Goal: Task Accomplishment & Management: Use online tool/utility

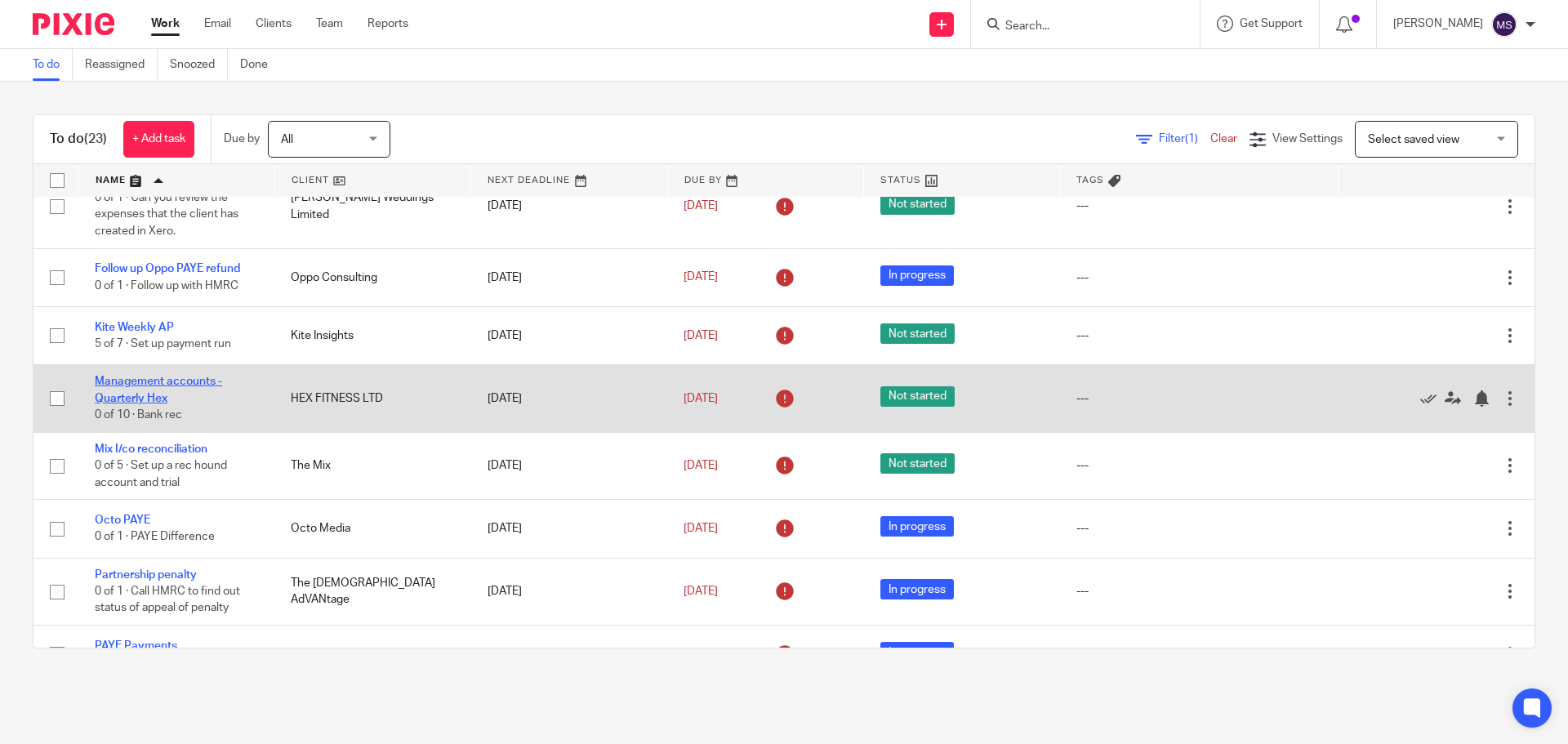
scroll to position [874, 0]
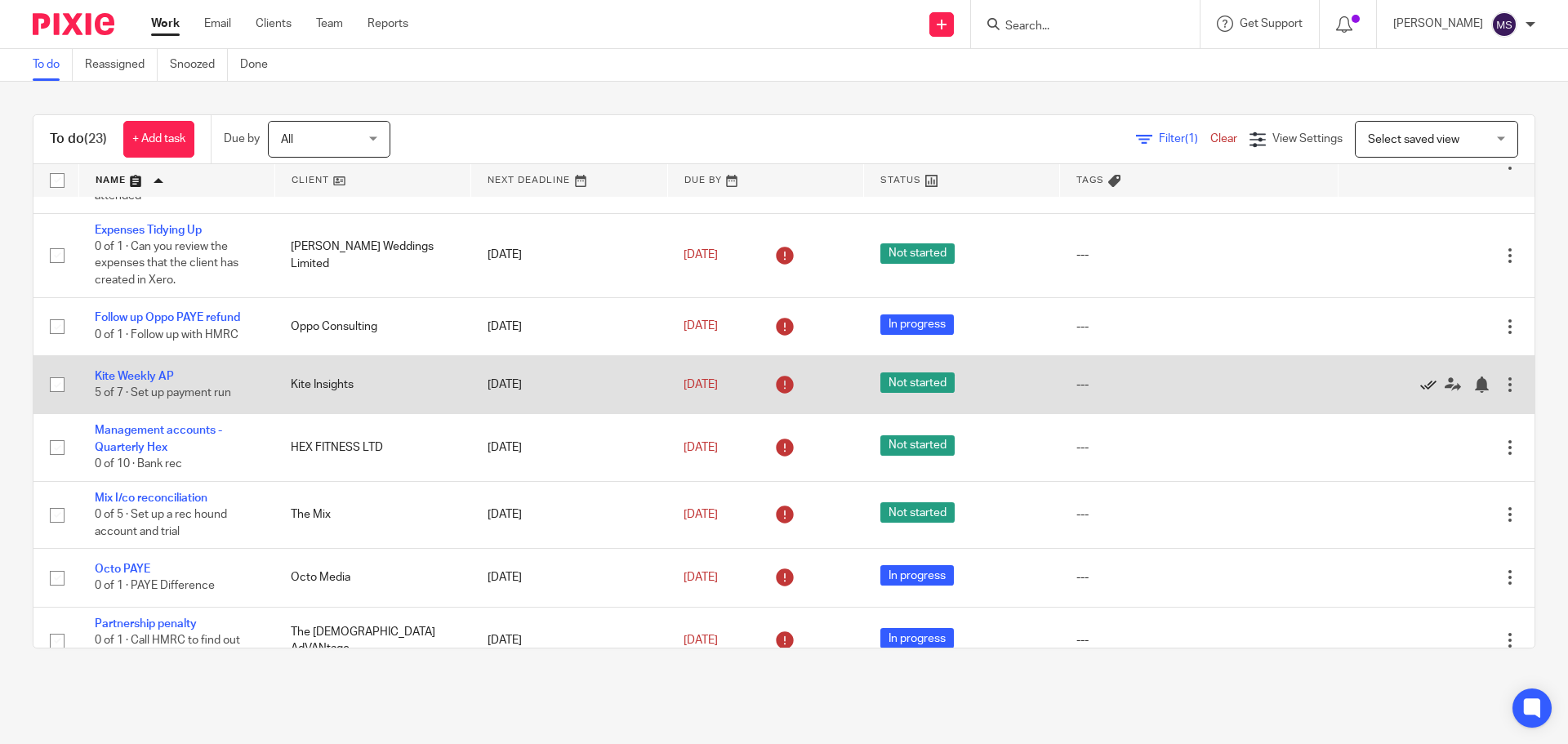
click at [1420, 393] on icon at bounding box center [1428, 384] width 16 height 16
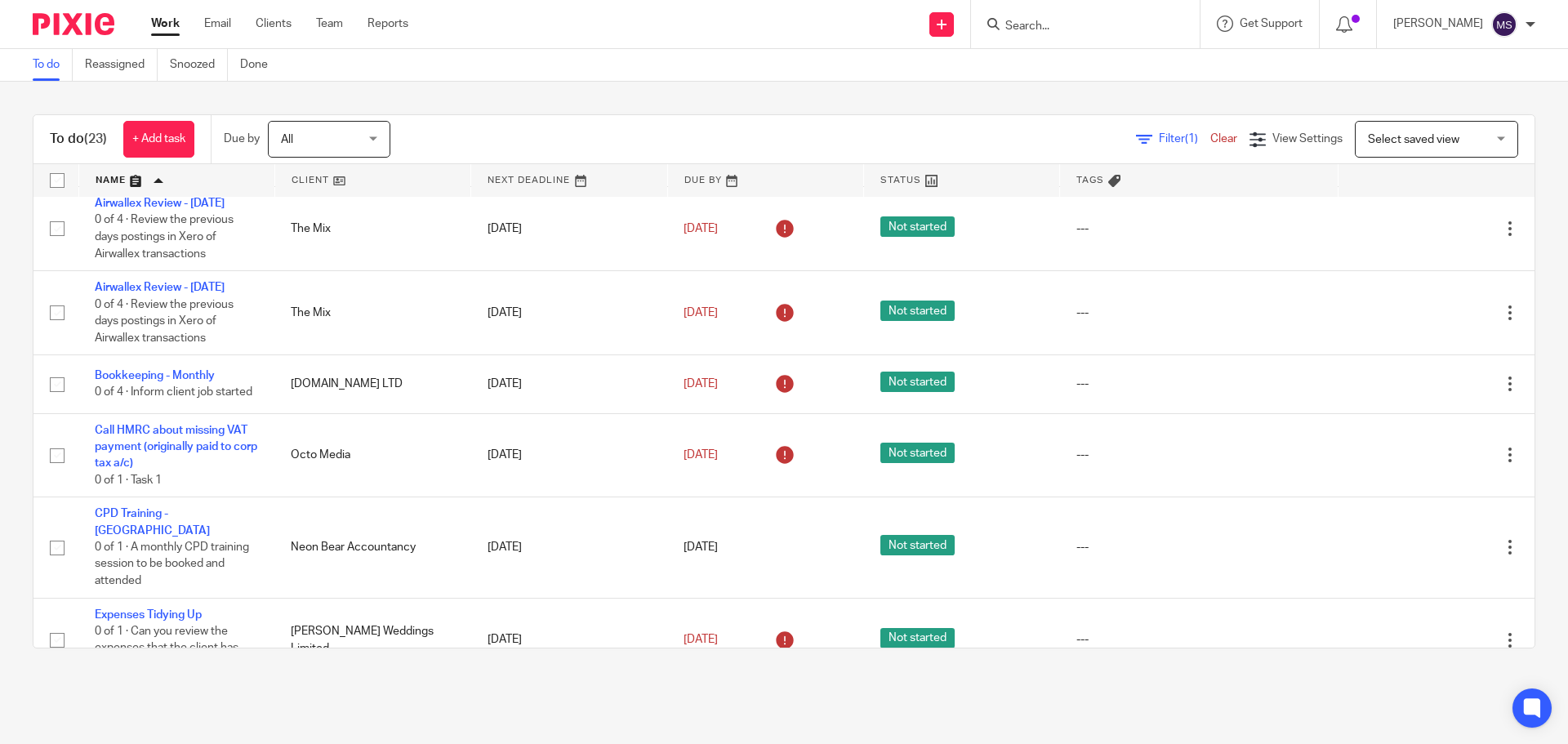
scroll to position [438, 0]
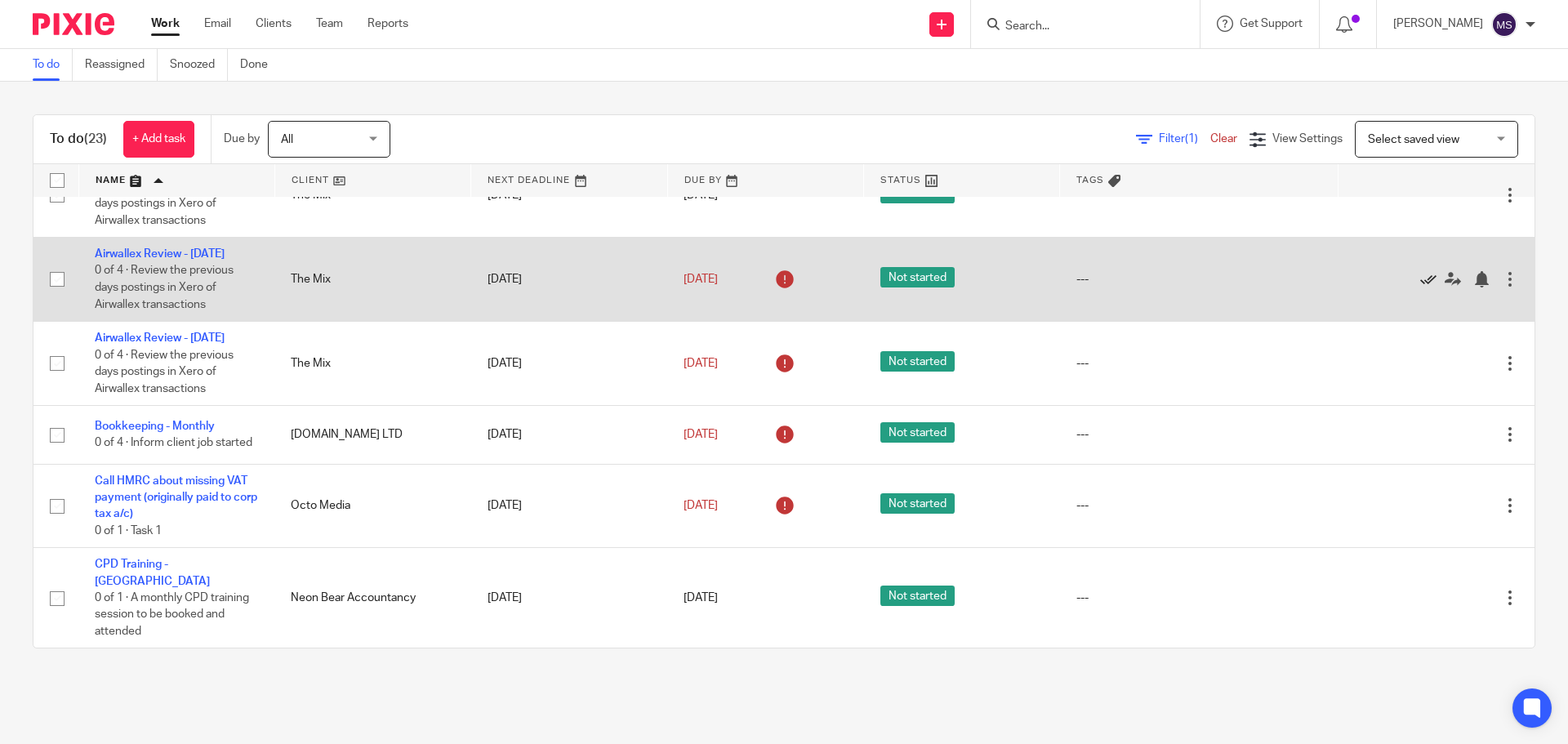
click at [1420, 280] on icon at bounding box center [1428, 278] width 16 height 16
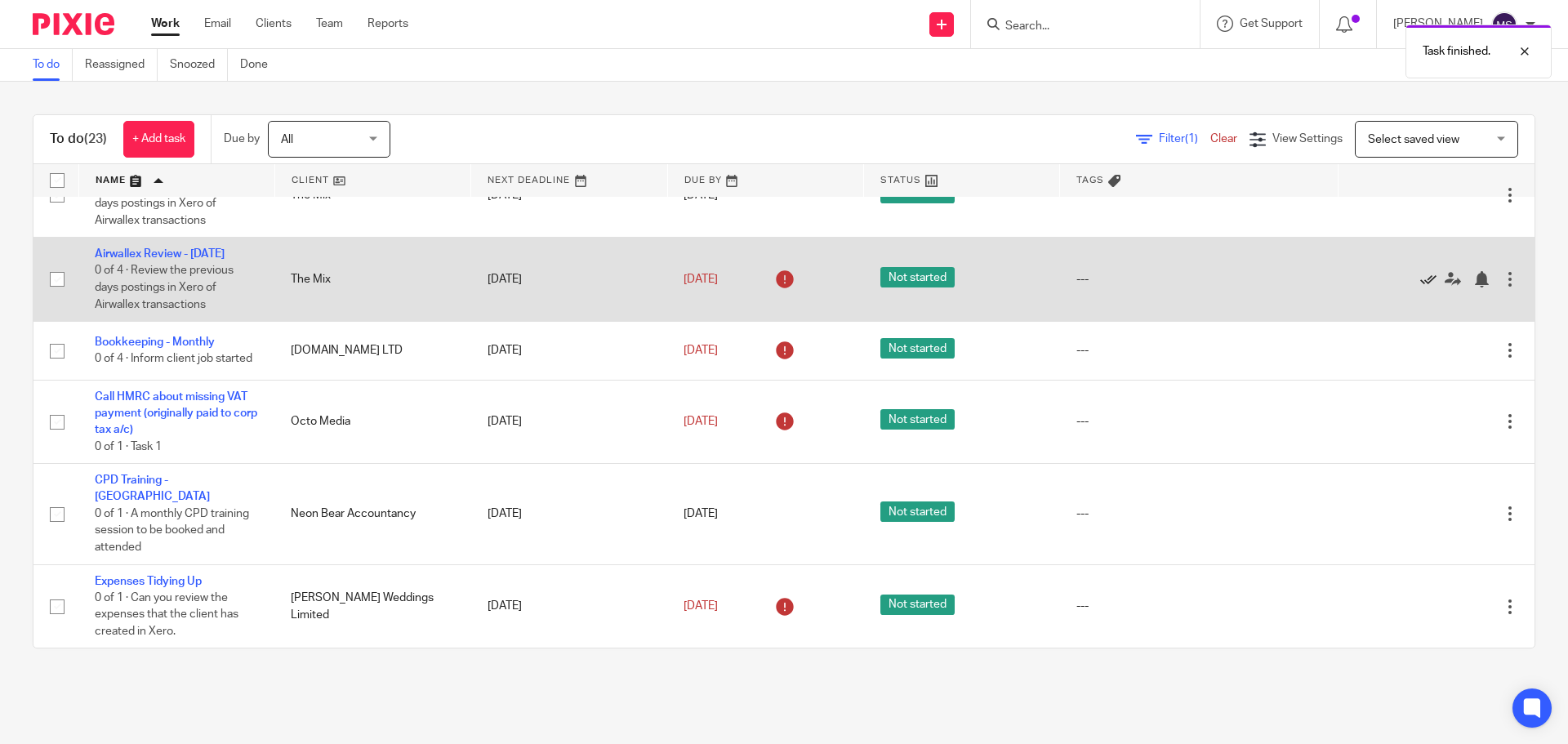
click at [1420, 287] on icon at bounding box center [1428, 278] width 16 height 16
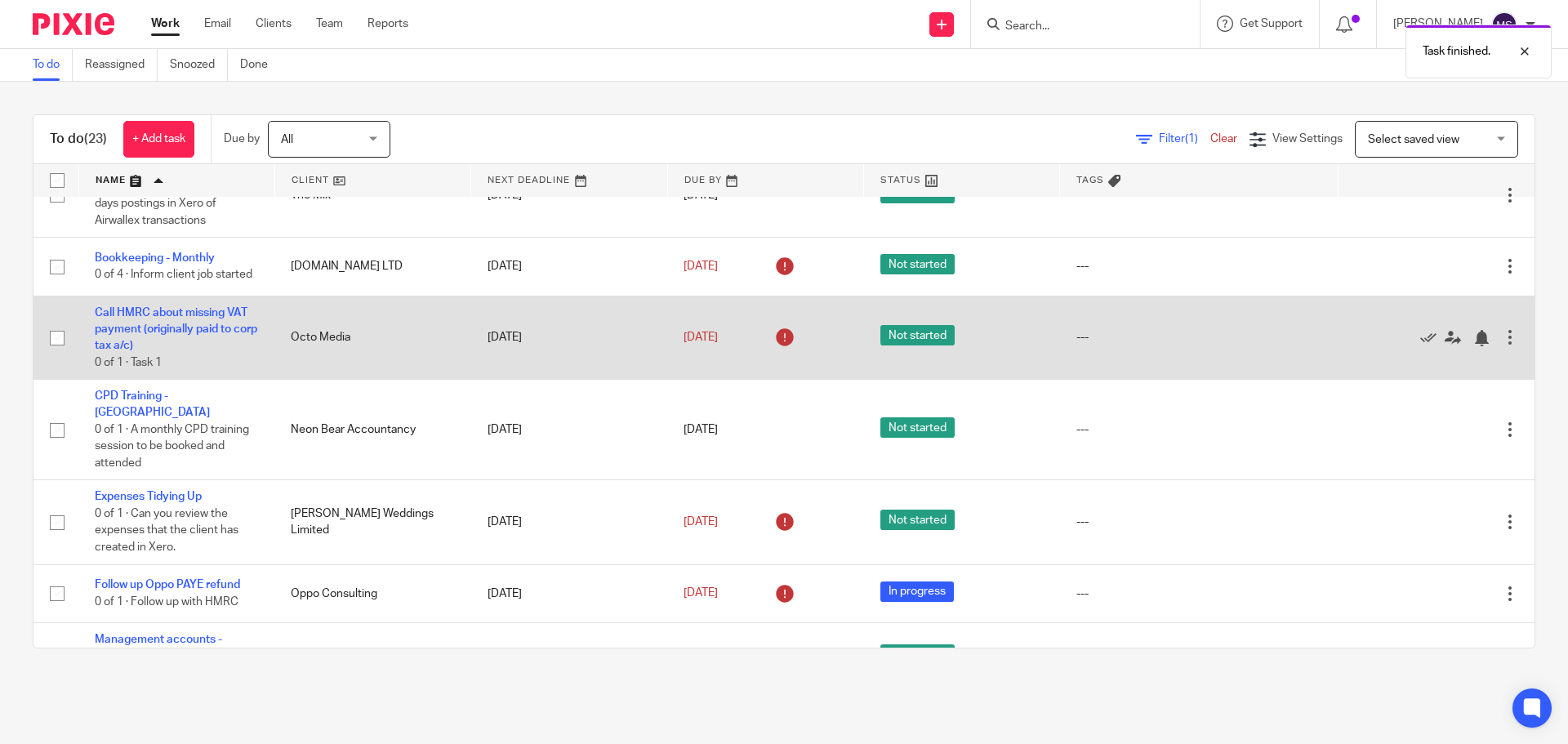
scroll to position [329, 0]
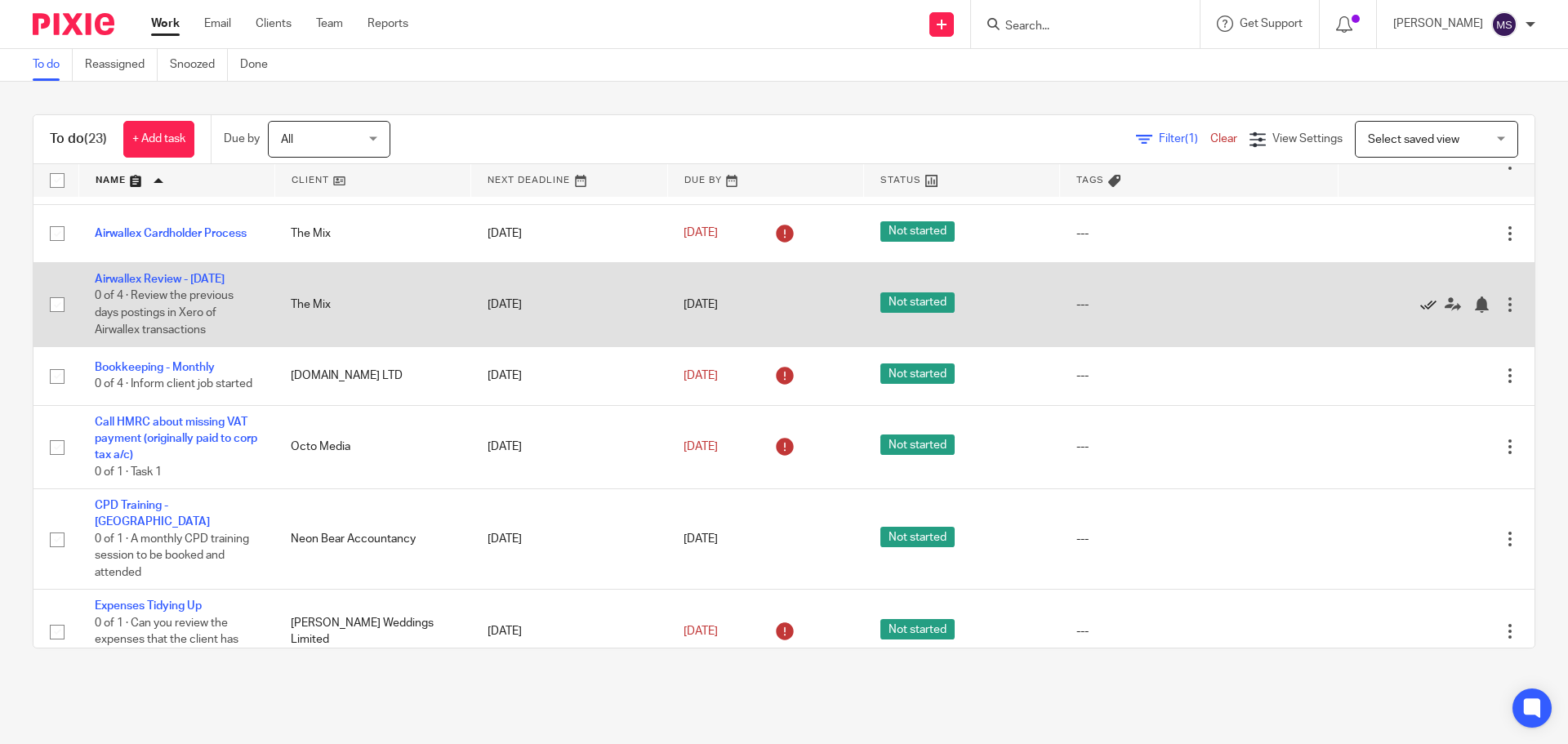
click at [1420, 305] on icon at bounding box center [1428, 304] width 16 height 16
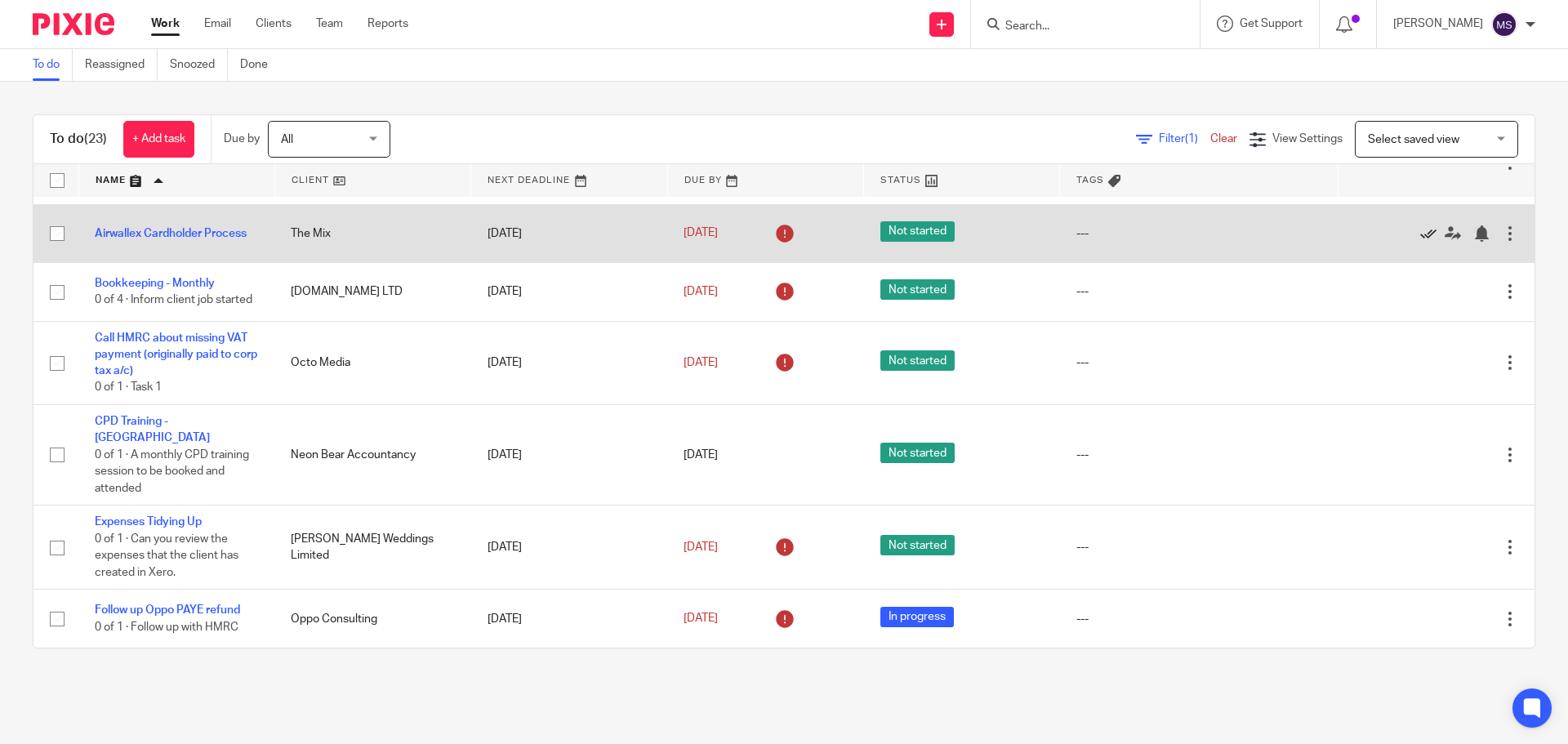
click at [1420, 235] on icon at bounding box center [1428, 233] width 16 height 16
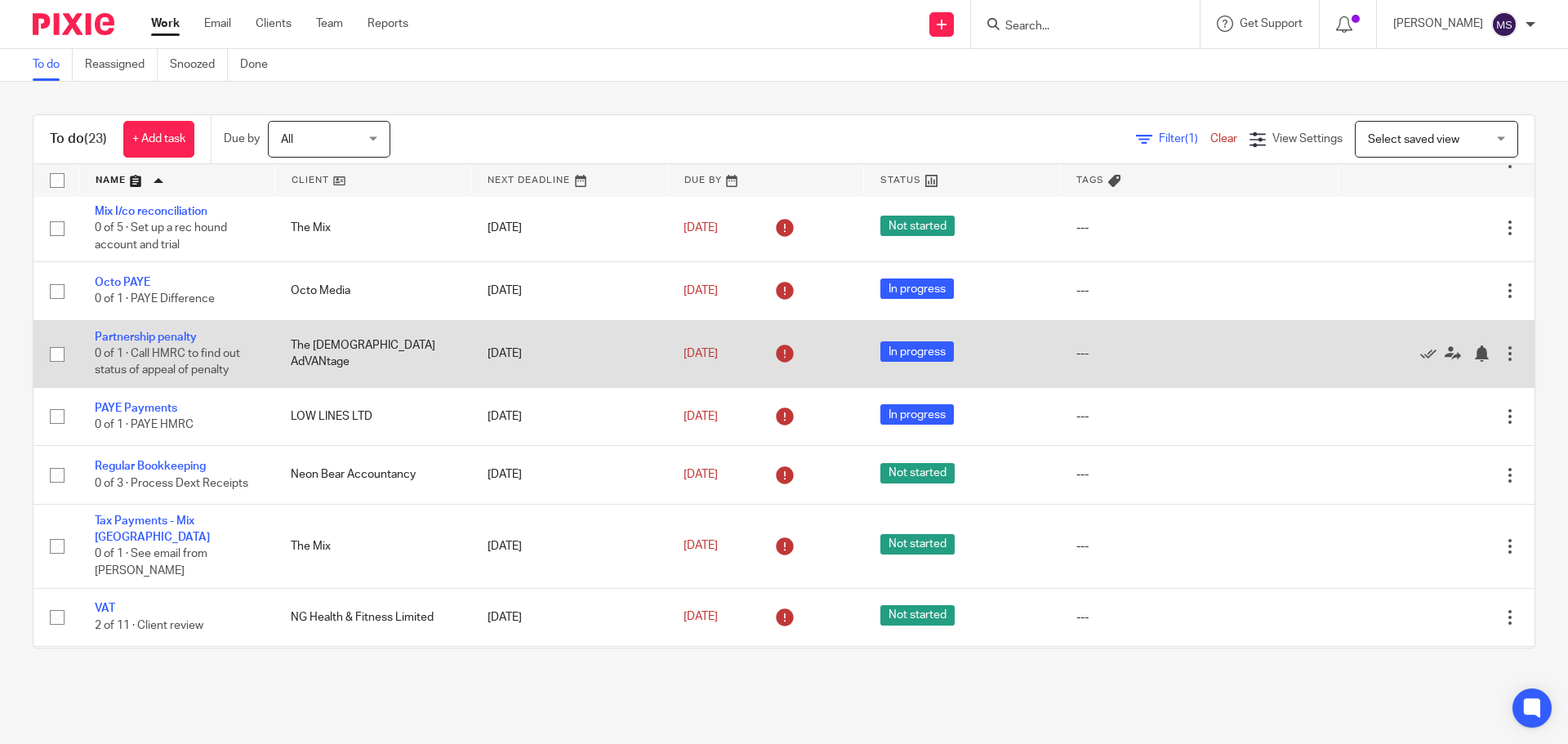
scroll to position [815, 0]
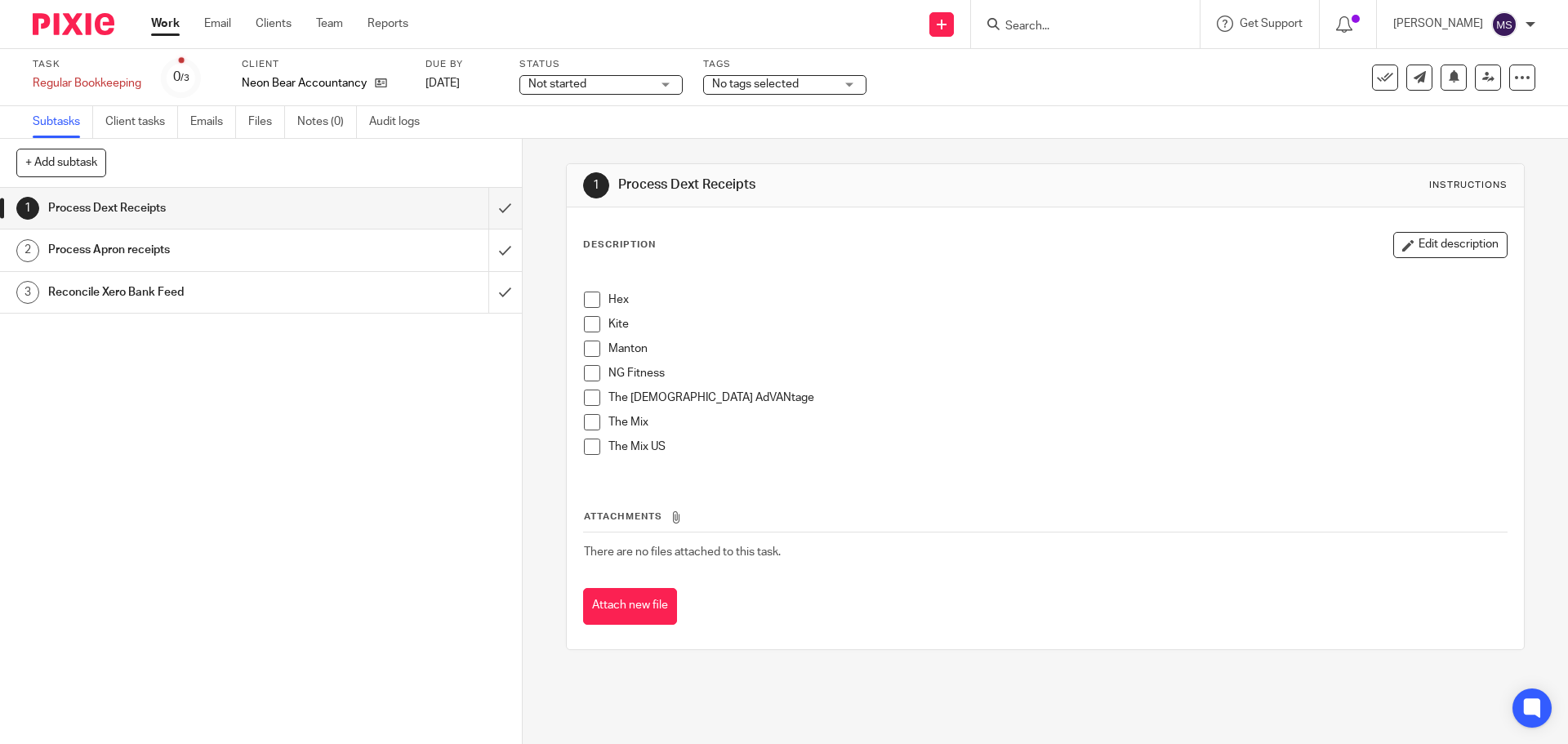
click at [587, 396] on span at bounding box center [591, 397] width 16 height 16
click at [585, 348] on span at bounding box center [591, 348] width 16 height 16
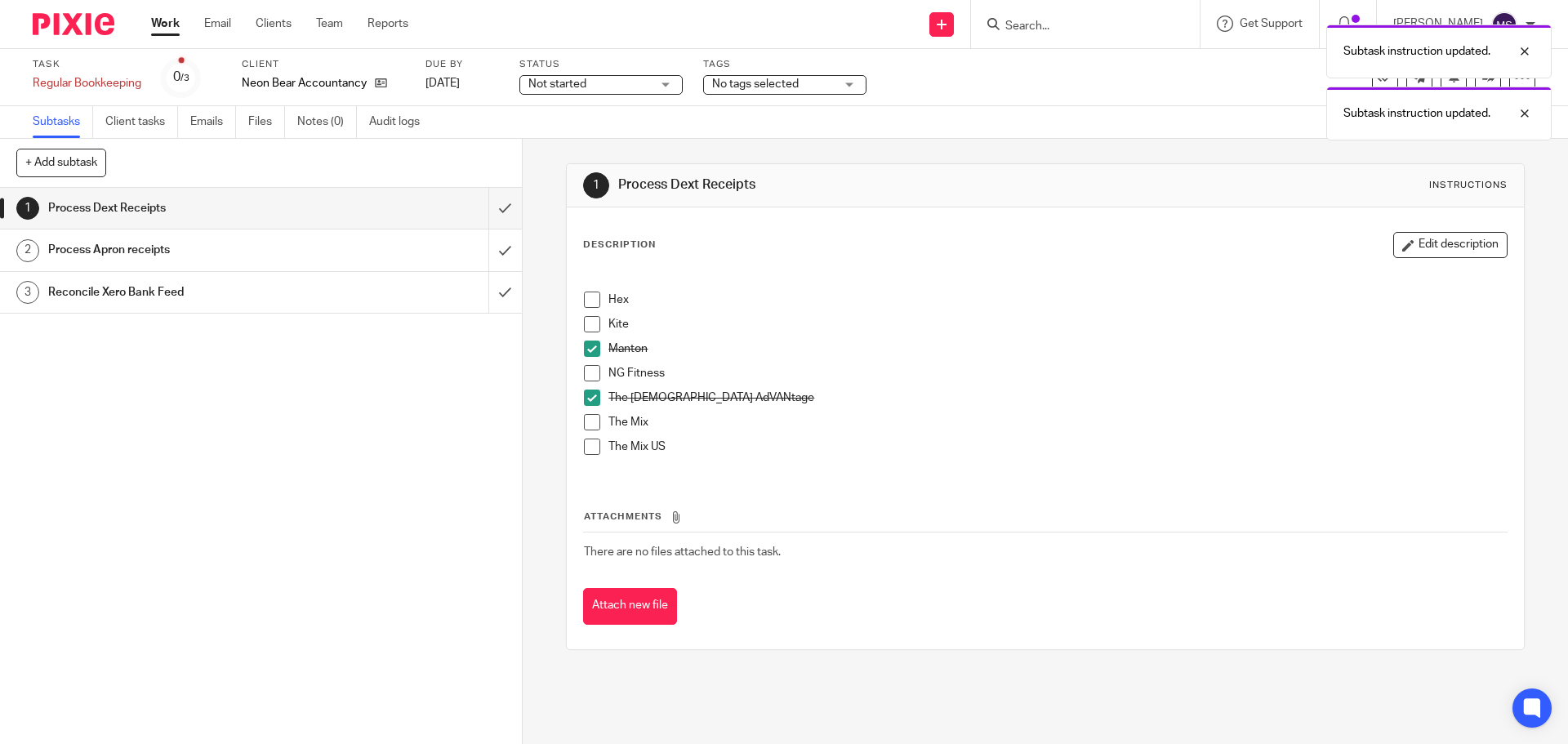
click at [587, 426] on span at bounding box center [591, 422] width 16 height 16
click at [587, 442] on span at bounding box center [591, 446] width 16 height 16
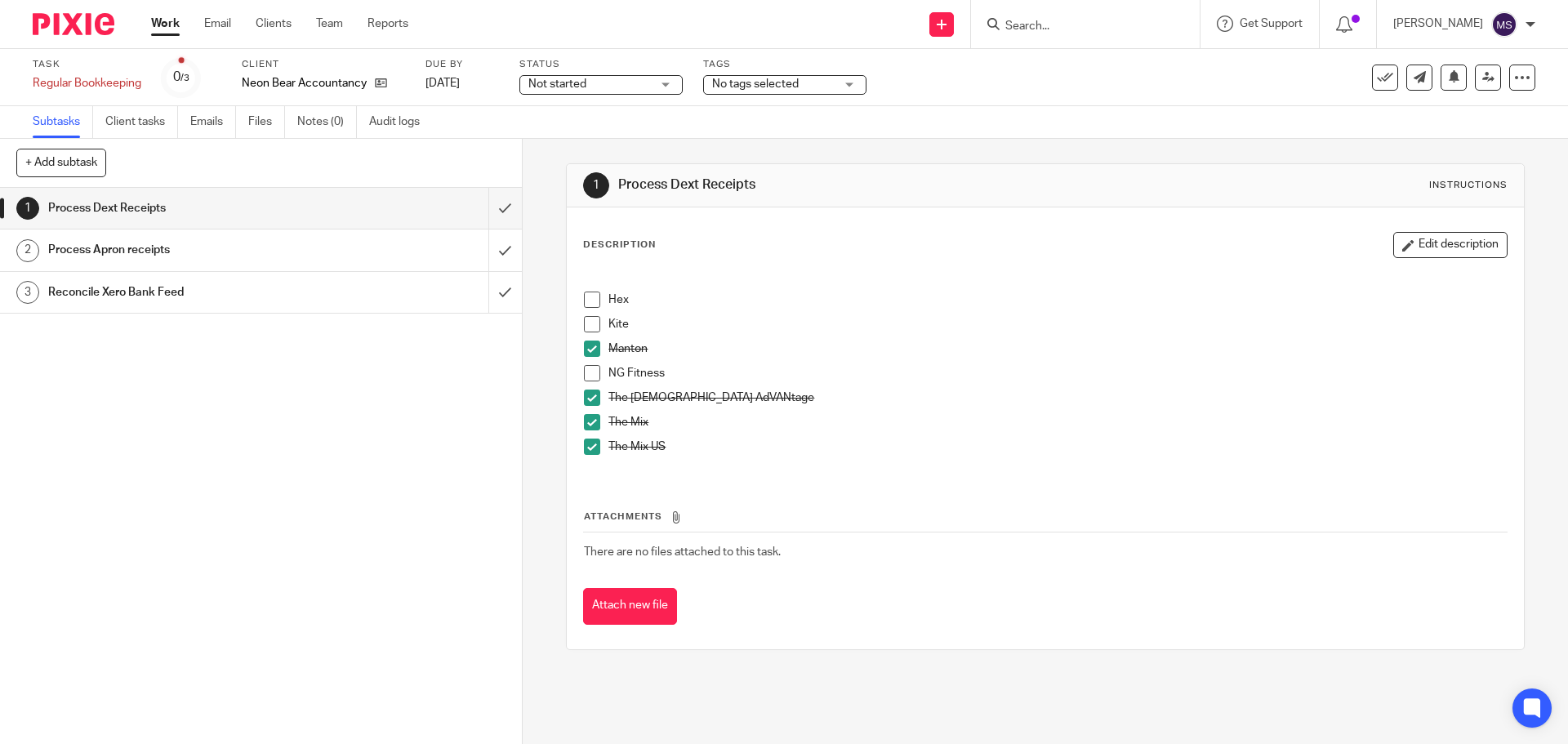
click at [586, 324] on span at bounding box center [591, 323] width 16 height 16
click at [586, 300] on span at bounding box center [591, 300] width 16 height 16
click at [589, 375] on span at bounding box center [591, 372] width 16 height 16
click at [400, 252] on div "Process Apron receipts" at bounding box center [260, 250] width 424 height 25
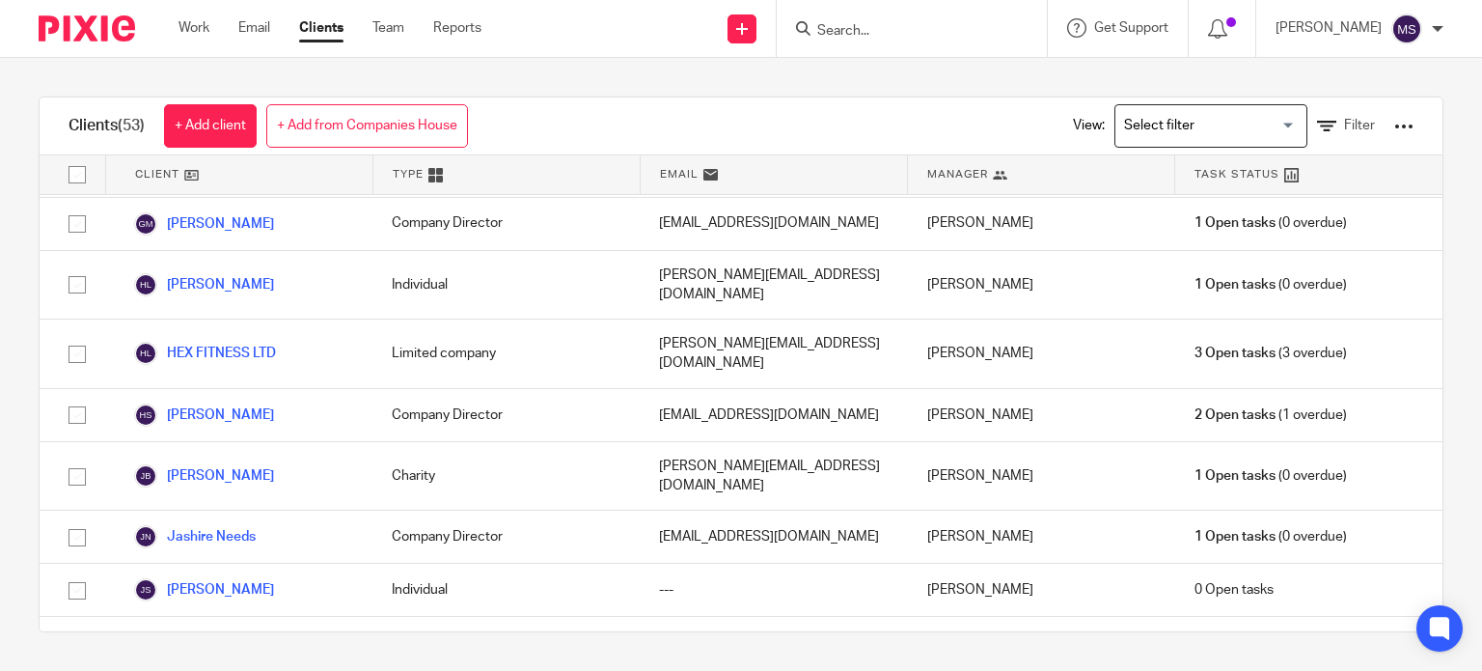
scroll to position [514, 0]
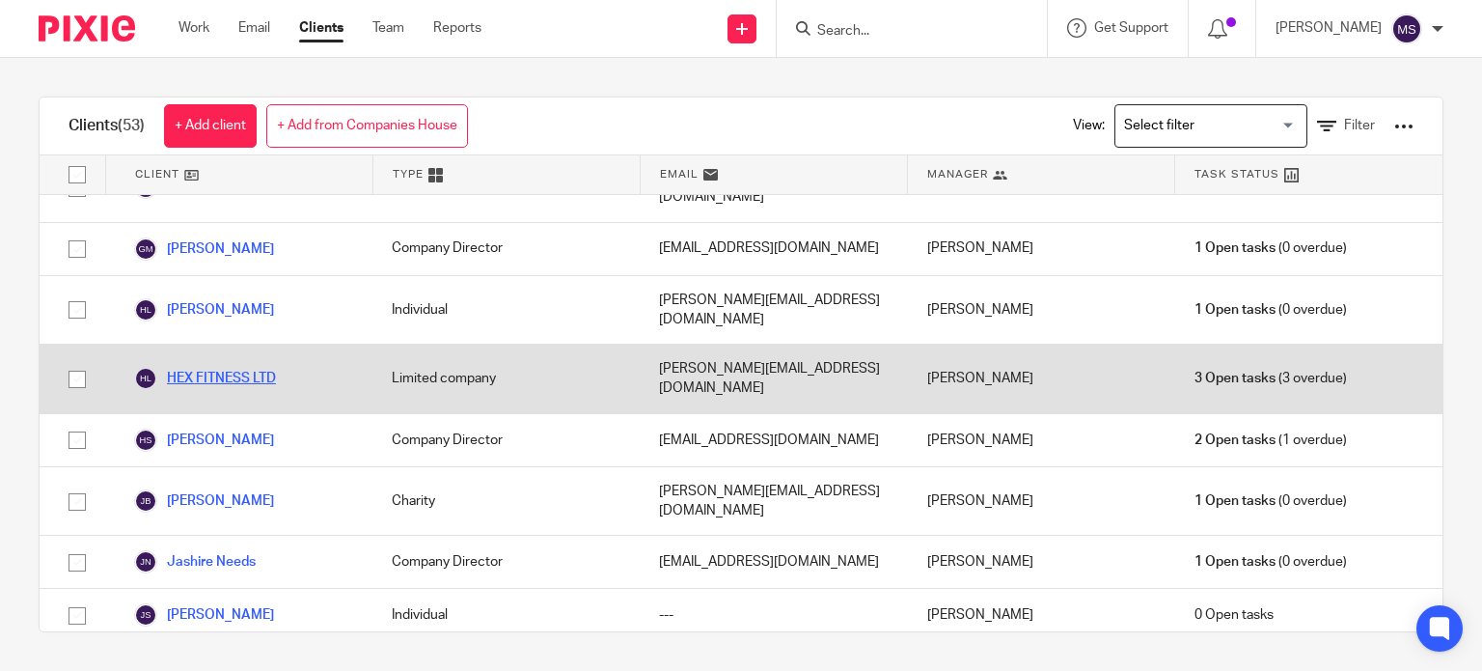
click at [242, 280] on link "HEX FITNESS LTD" at bounding box center [205, 378] width 142 height 23
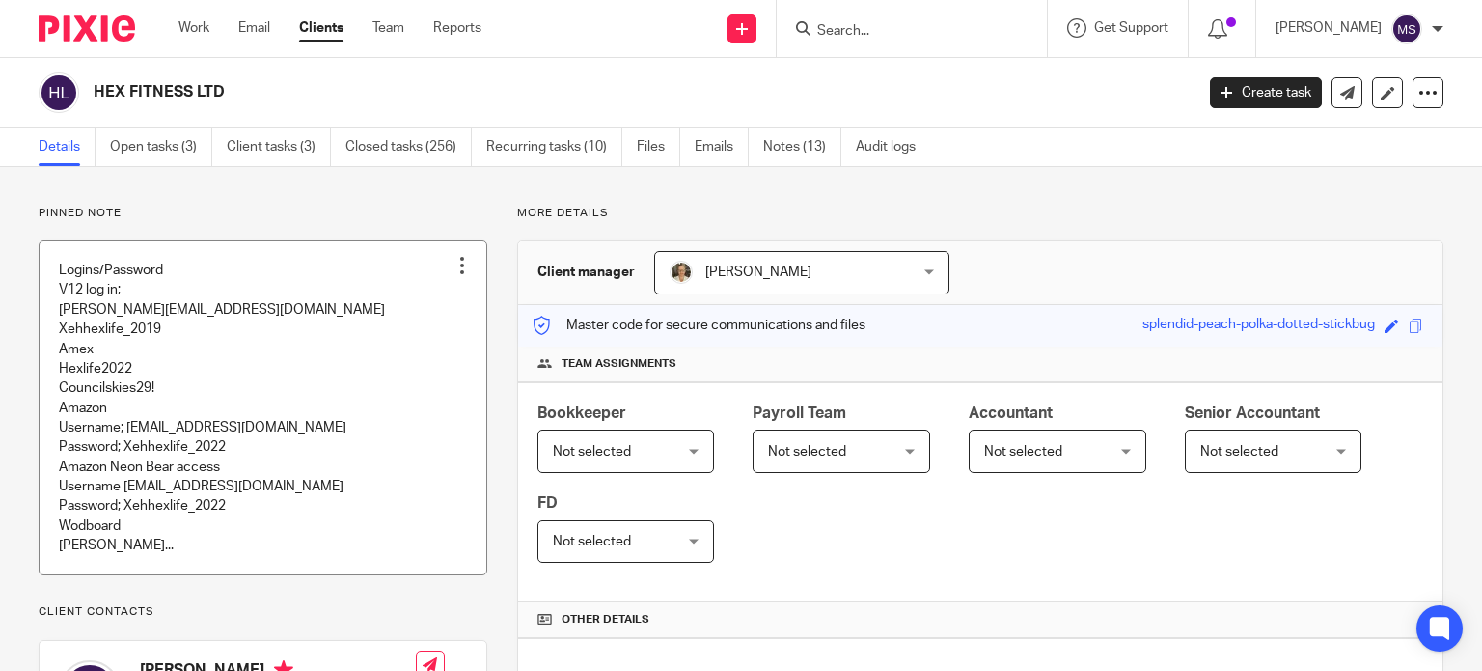
click at [62, 408] on link at bounding box center [263, 407] width 447 height 333
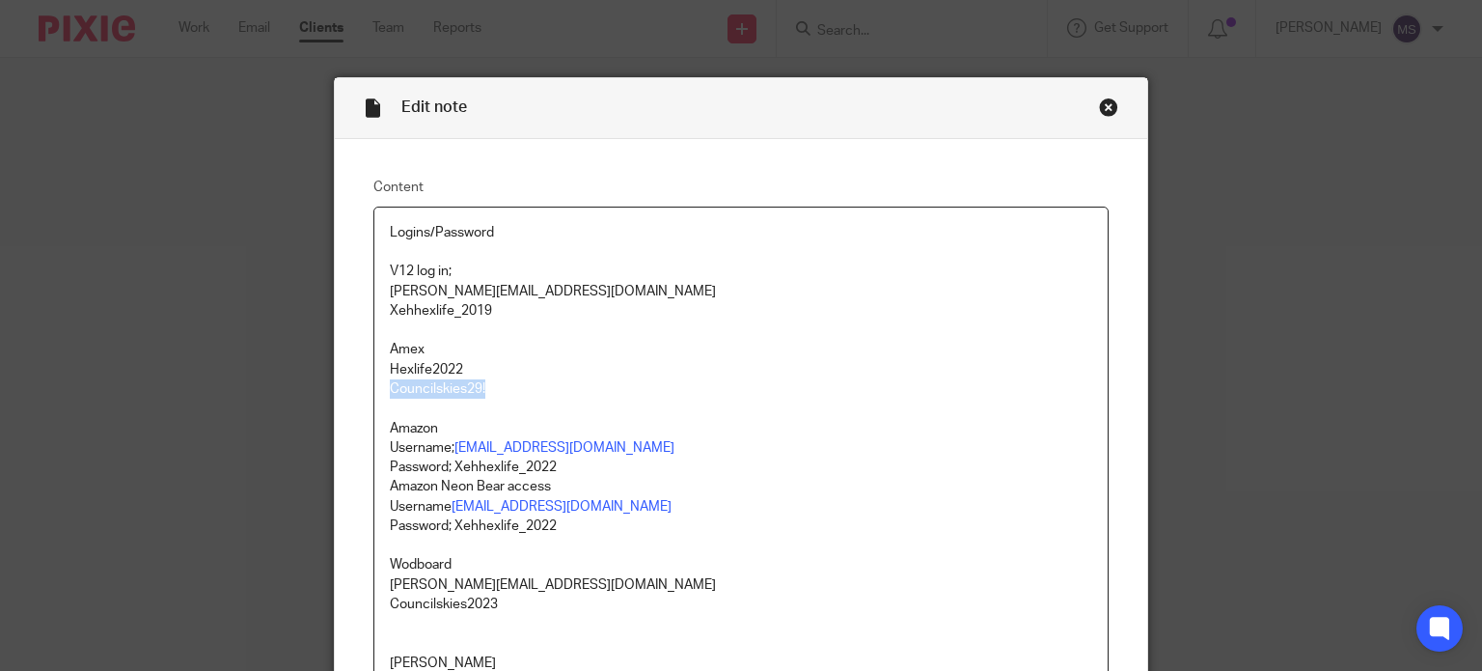
drag, startPoint x: 384, startPoint y: 393, endPoint x: 507, endPoint y: 388, distance: 122.7
click at [507, 388] on p "Councilskies29!" at bounding box center [742, 388] width 704 height 19
copy p "Councilskies29!"
click at [1099, 107] on div "Close this dialog window" at bounding box center [1108, 106] width 19 height 19
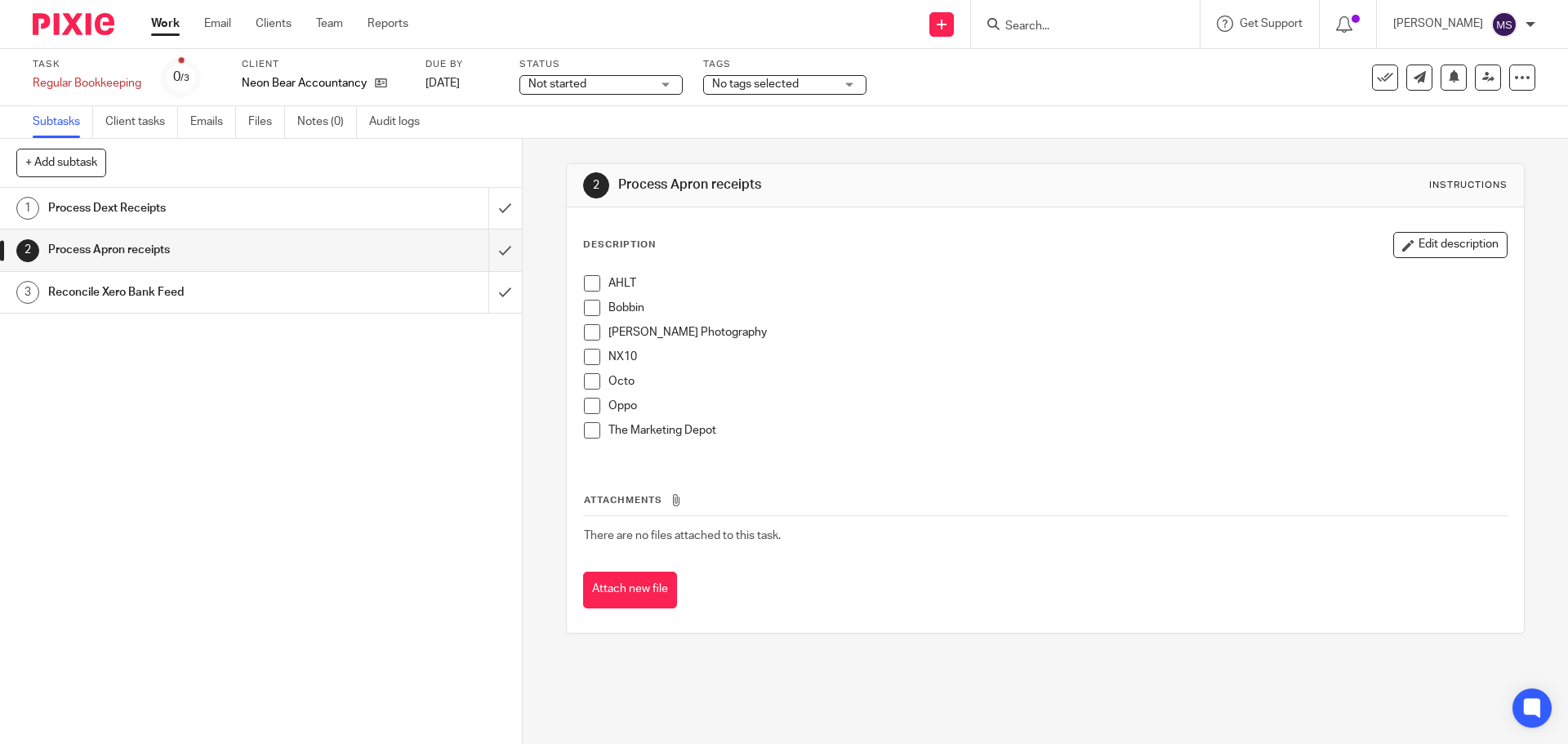
click at [399, 213] on div "Process Dext Receipts" at bounding box center [260, 208] width 424 height 25
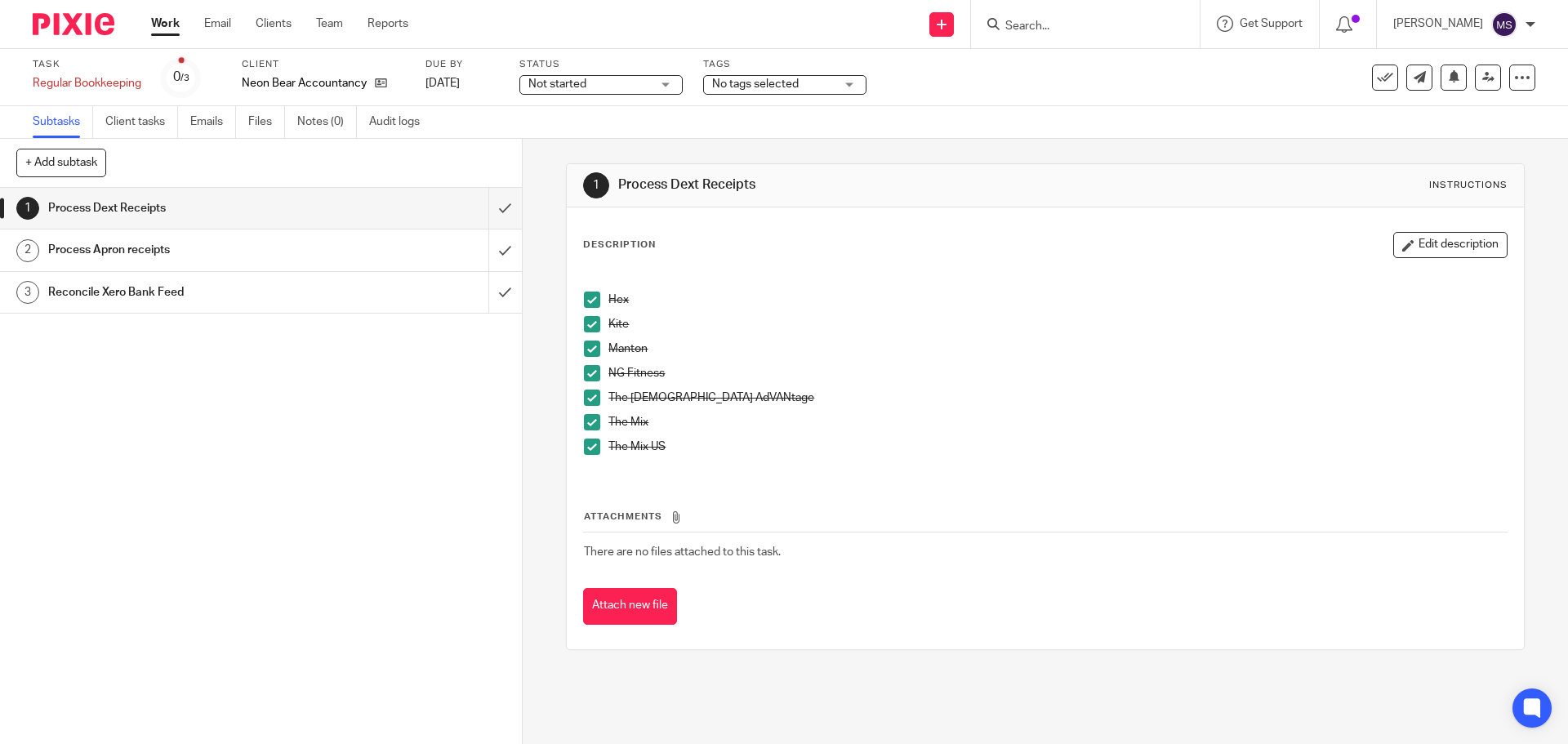
click at [383, 253] on div "Process Apron receipts" at bounding box center [260, 250] width 424 height 25
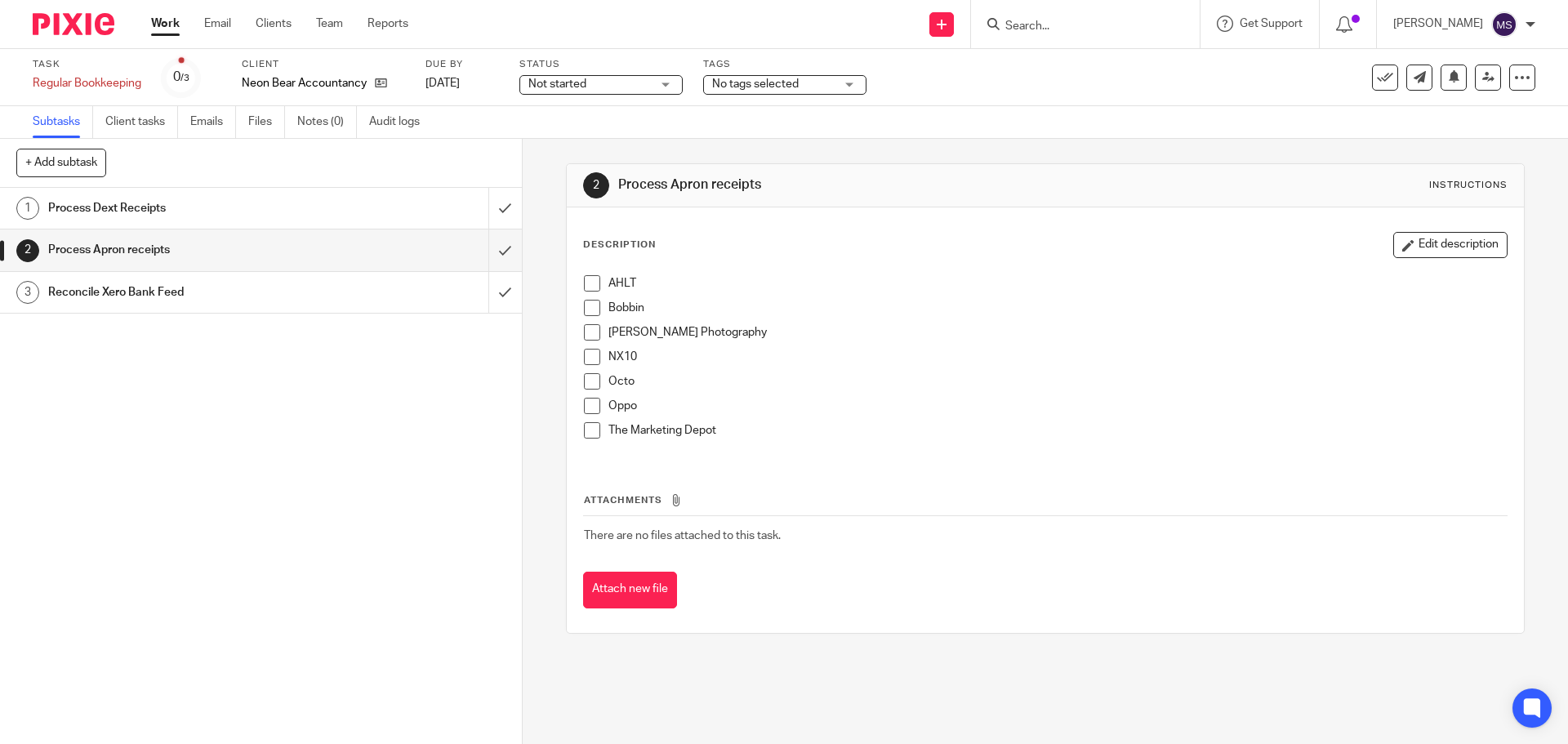
click at [167, 19] on link "Work" at bounding box center [166, 23] width 29 height 16
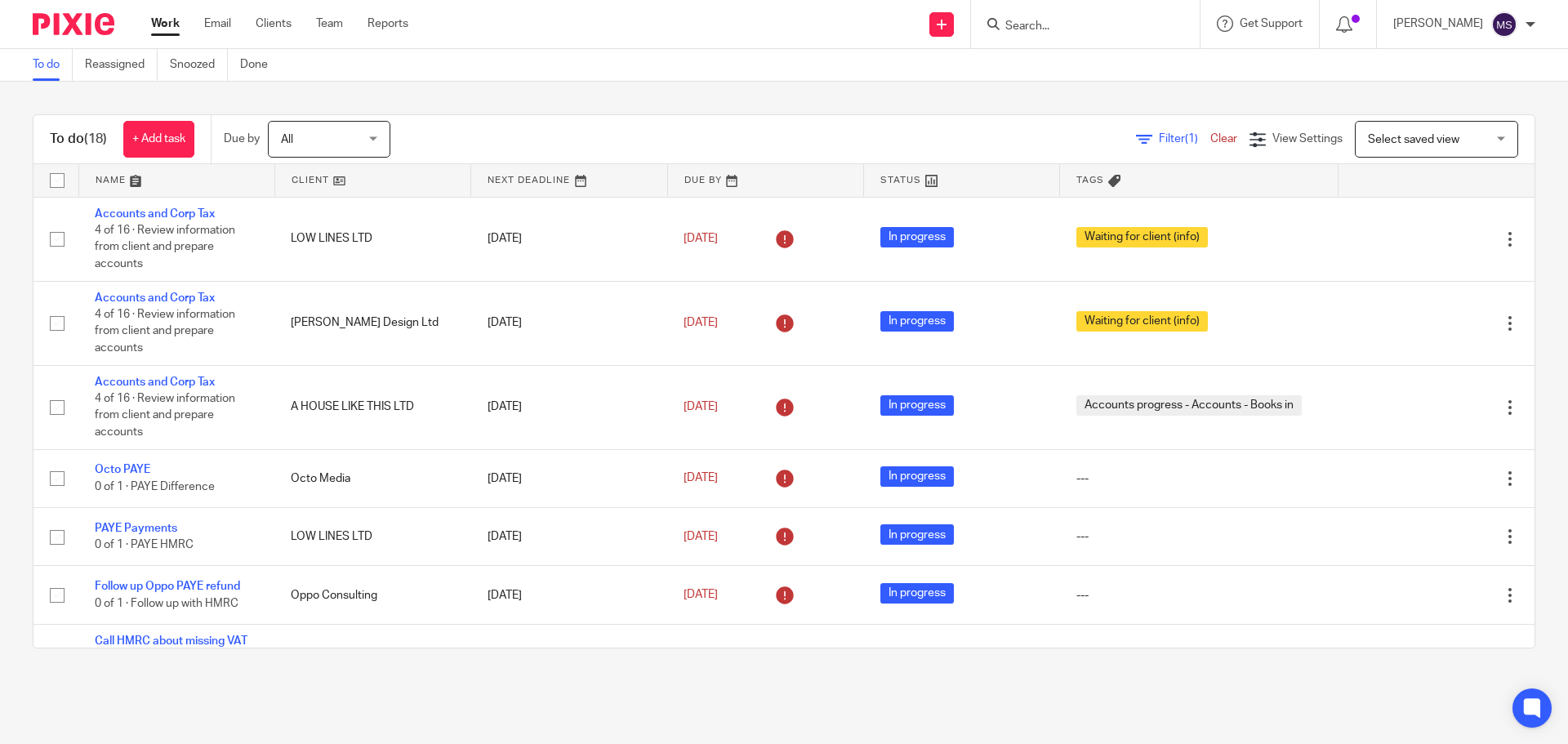
click at [1530, 19] on div at bounding box center [1531, 25] width 10 height 10
click at [1469, 118] on span "Logout" at bounding box center [1459, 113] width 36 height 12
